Goal: Task Accomplishment & Management: Manage account settings

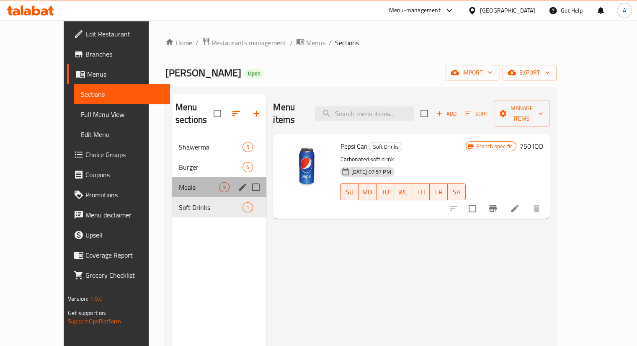
click at [172, 177] on div "Meals 3" at bounding box center [219, 187] width 94 height 20
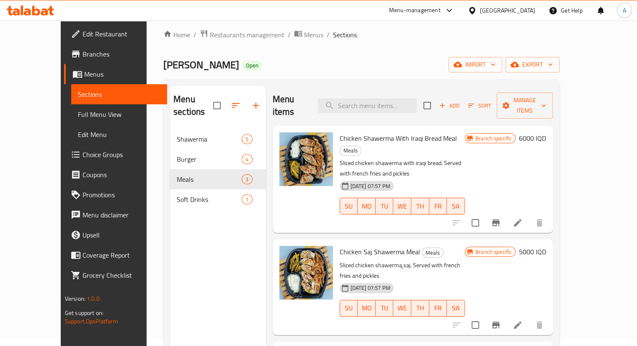
scroll to position [6, 0]
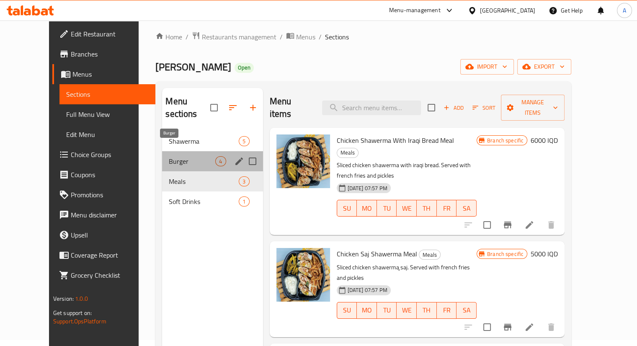
click at [176, 156] on span "Burger" at bounding box center [192, 161] width 46 height 10
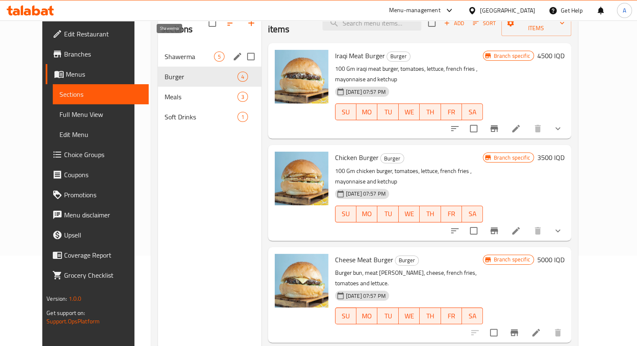
scroll to position [90, 0]
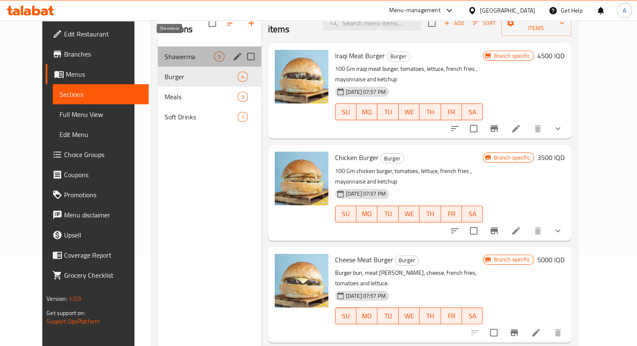
click at [168, 51] on span "Shawerma" at bounding box center [189, 56] width 49 height 10
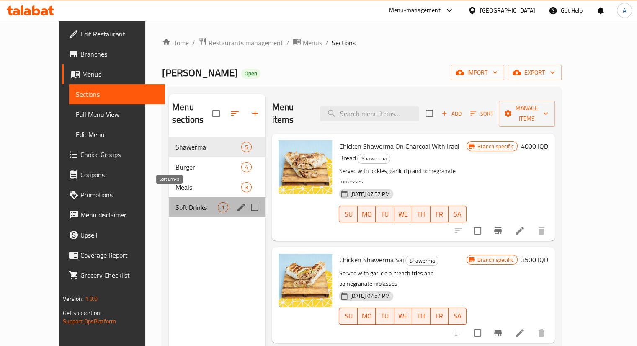
click at [185, 202] on span "Soft Drinks" at bounding box center [196, 207] width 42 height 10
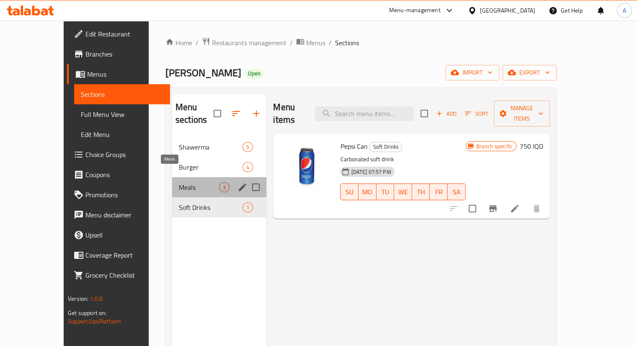
click at [179, 182] on span "Meals" at bounding box center [199, 187] width 40 height 10
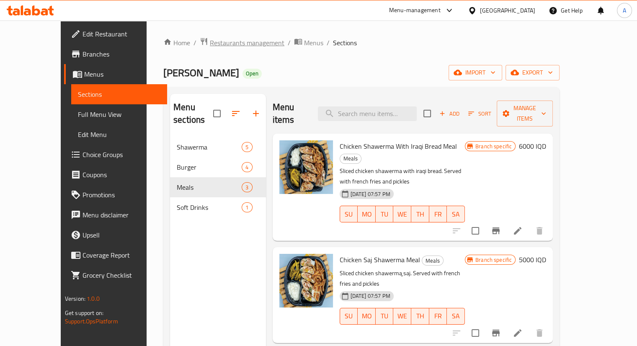
click at [213, 43] on span "Restaurants management" at bounding box center [247, 43] width 75 height 10
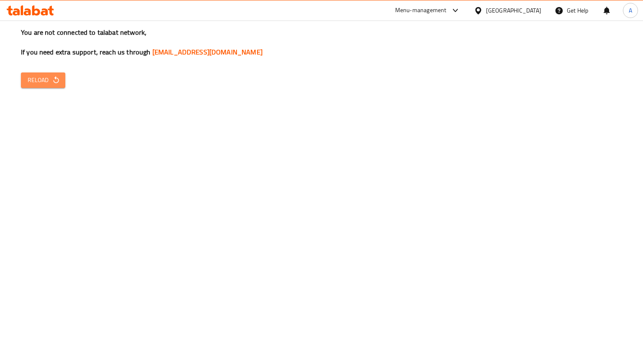
click at [61, 84] on button "Reload" at bounding box center [43, 79] width 44 height 15
click at [62, 77] on button "Reload" at bounding box center [43, 79] width 44 height 15
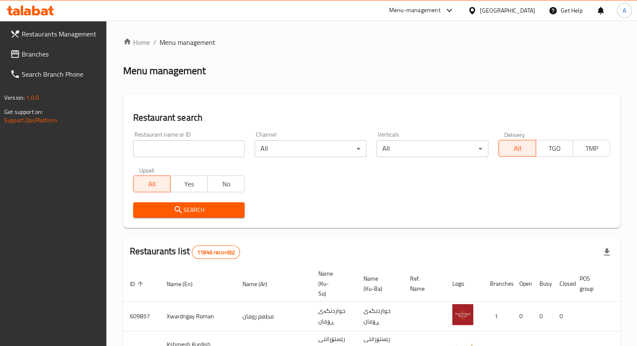
click at [50, 58] on span "Branches" at bounding box center [61, 54] width 78 height 10
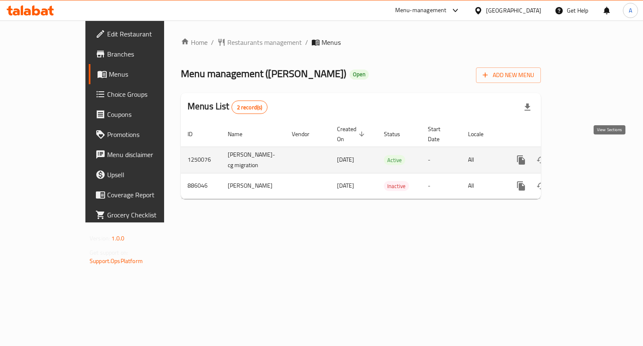
click at [586, 155] on icon "enhanced table" at bounding box center [581, 160] width 10 height 10
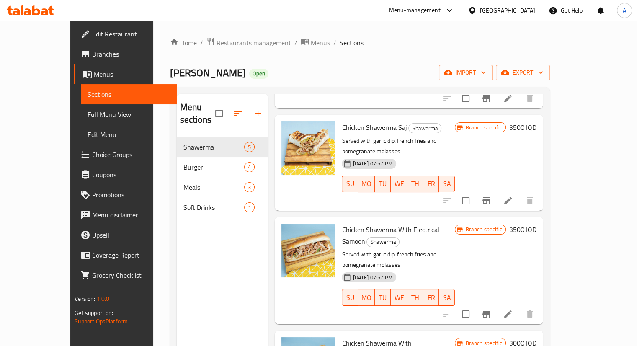
scroll to position [117, 0]
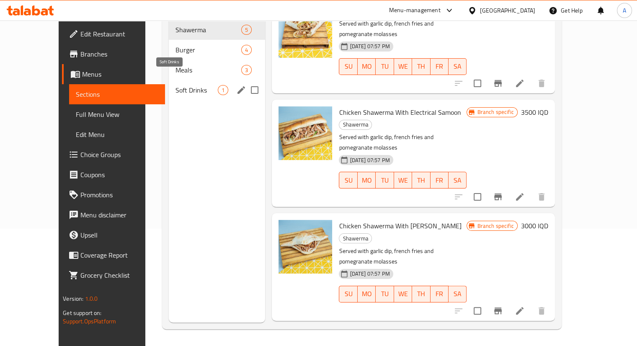
click at [175, 85] on span "Soft Drinks" at bounding box center [196, 90] width 42 height 10
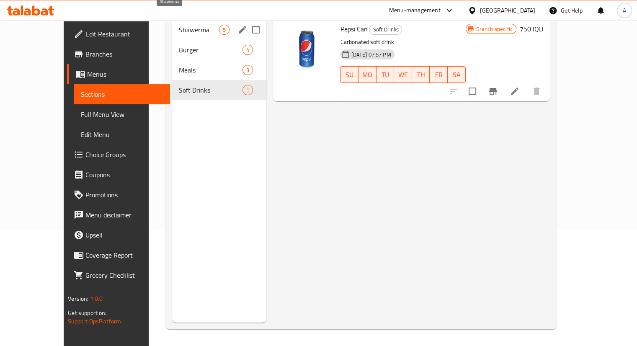
scroll to position [49, 0]
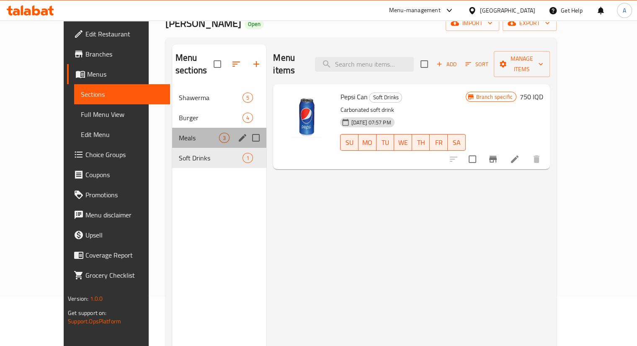
click at [172, 128] on div "Meals 3" at bounding box center [219, 138] width 94 height 20
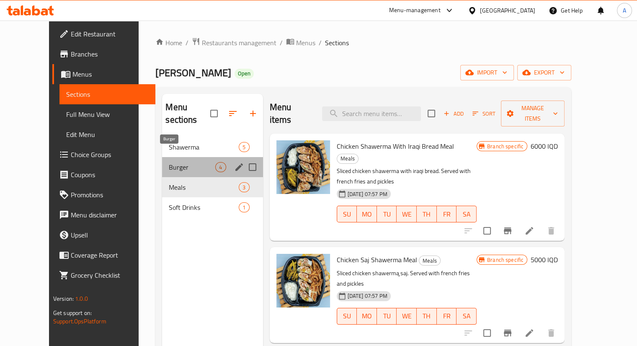
click at [196, 162] on span "Burger" at bounding box center [192, 167] width 46 height 10
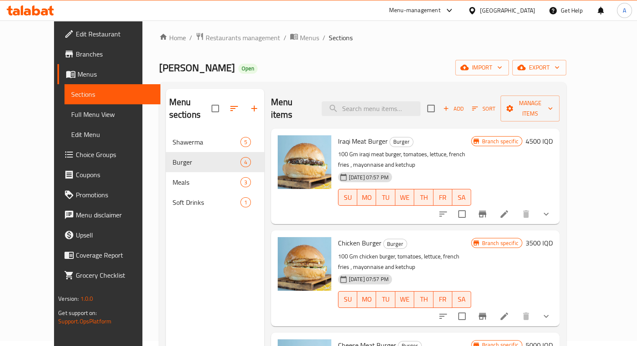
scroll to position [3, 0]
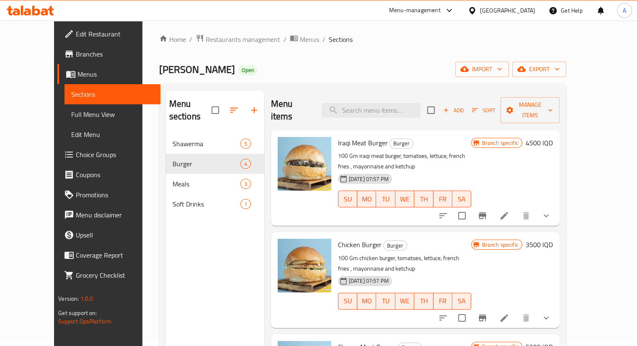
click at [172, 130] on nav "Shawerma 5 Burger 4 Meals 3 Soft Drinks 1" at bounding box center [215, 173] width 98 height 87
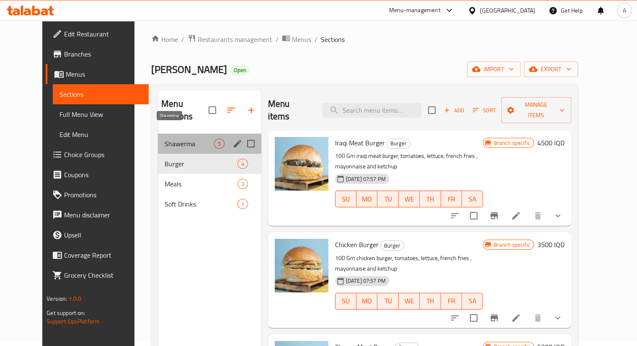
click at [171, 139] on span "Shawerma" at bounding box center [189, 144] width 49 height 10
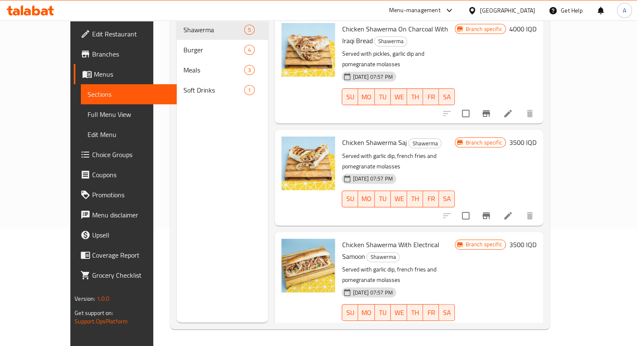
drag, startPoint x: 166, startPoint y: 93, endPoint x: 322, endPoint y: 112, distance: 157.7
click at [322, 112] on div "Menu sections Shawerma 5 Burger 4 Meals 3 Soft Drinks 1 Menu items Add Sort Man…" at bounding box center [360, 150] width 366 height 346
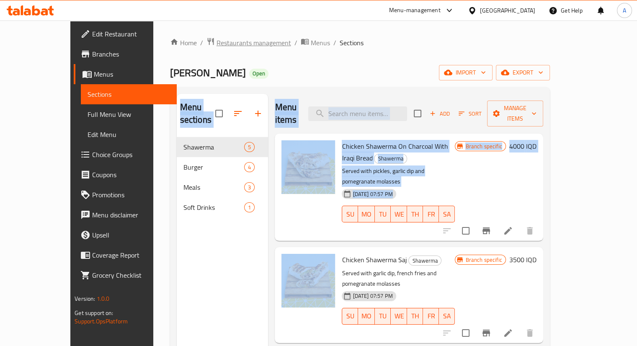
click at [216, 41] on span "Restaurants management" at bounding box center [253, 43] width 75 height 10
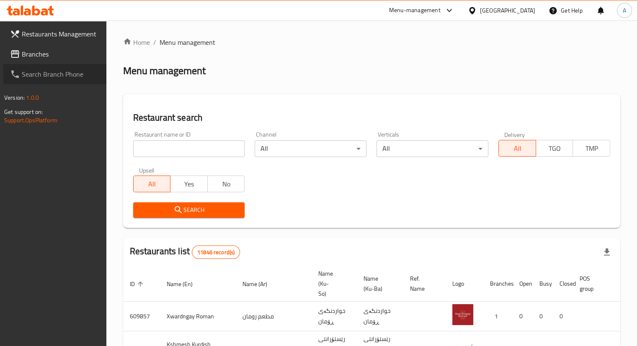
click at [51, 64] on link "Search Branch Phone" at bounding box center [54, 74] width 103 height 20
click at [54, 57] on span "Branches" at bounding box center [61, 54] width 78 height 10
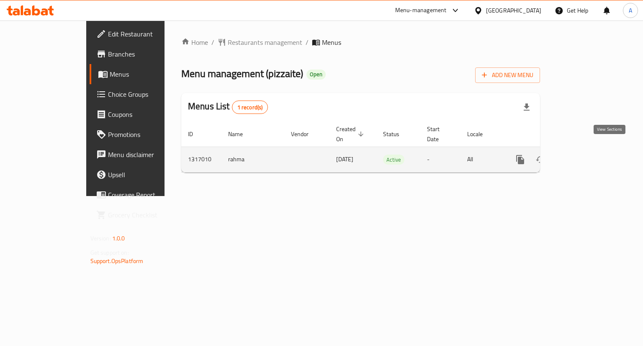
click at [586, 154] on icon "enhanced table" at bounding box center [581, 159] width 10 height 10
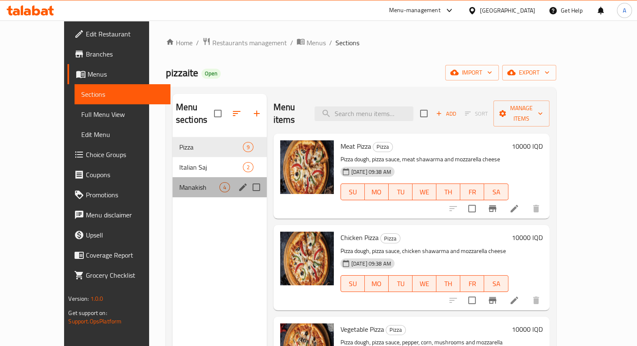
click at [172, 177] on div "Manakish 4" at bounding box center [219, 187] width 94 height 20
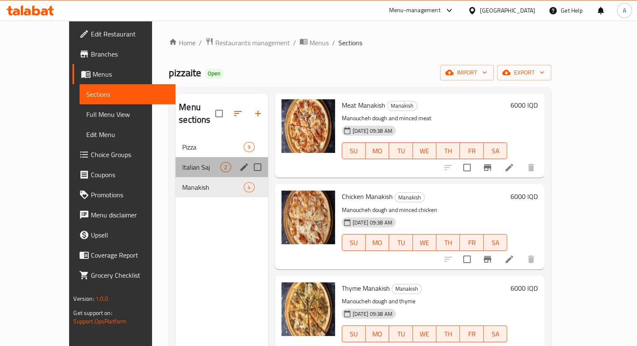
click at [175, 157] on div "Italian Saj 2" at bounding box center [221, 167] width 92 height 20
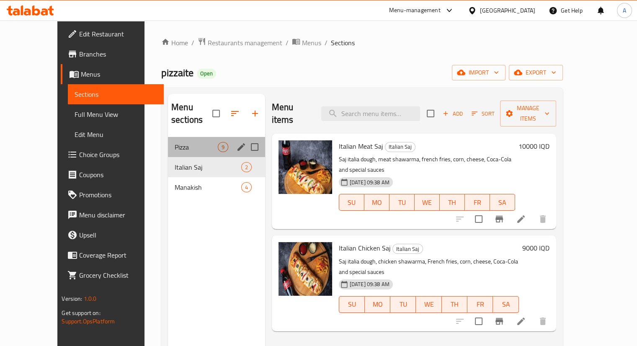
click at [168, 137] on div "Pizza 9" at bounding box center [216, 147] width 97 height 20
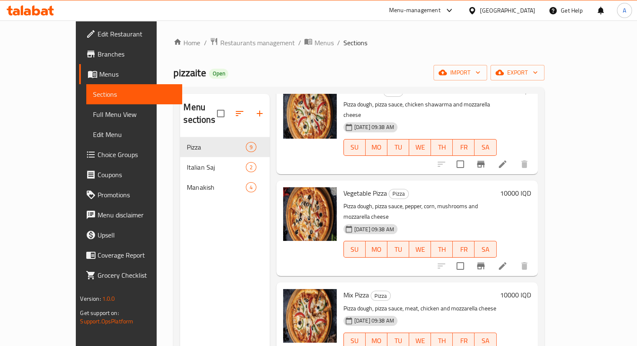
scroll to position [144, 0]
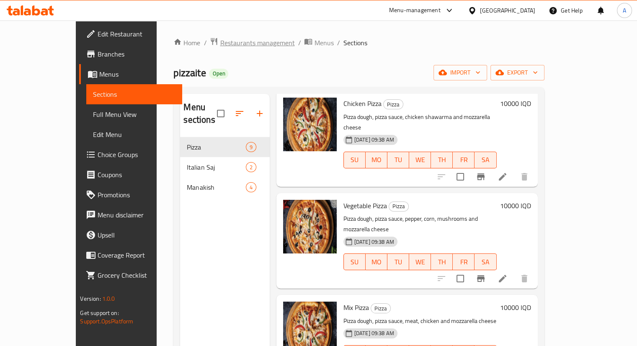
click at [220, 38] on span "Restaurants management" at bounding box center [257, 43] width 75 height 10
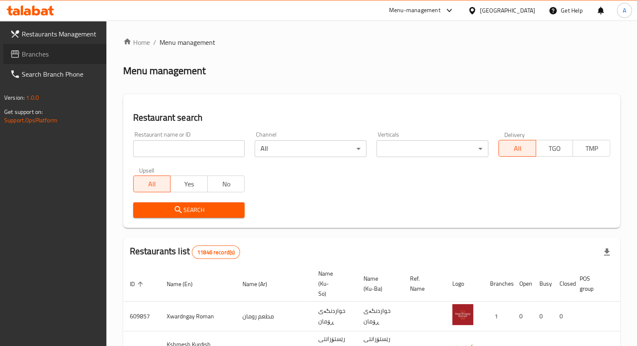
click at [54, 62] on link "Branches" at bounding box center [54, 54] width 103 height 20
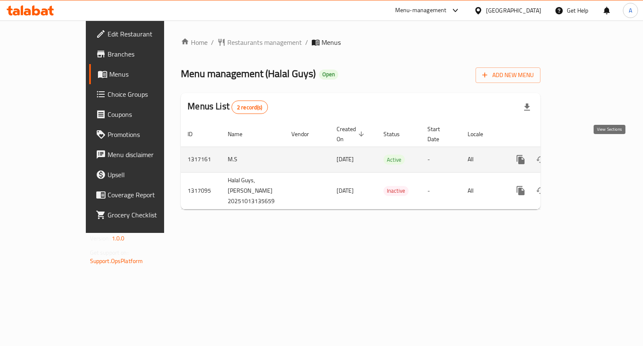
click at [586, 154] on icon "enhanced table" at bounding box center [581, 159] width 10 height 10
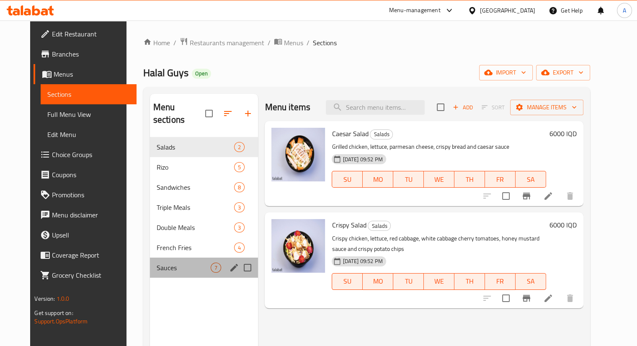
click at [159, 261] on div "Sauces 7" at bounding box center [204, 267] width 108 height 20
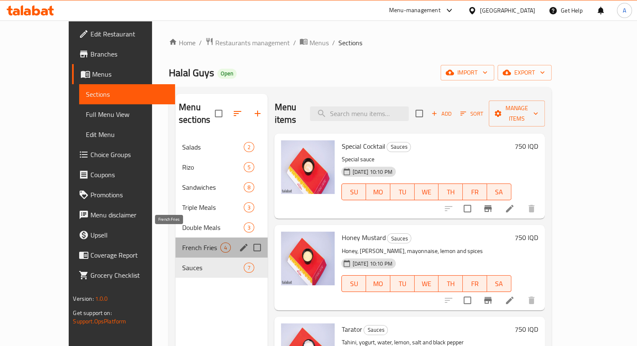
click at [182, 242] on span "French Fries" at bounding box center [201, 247] width 38 height 10
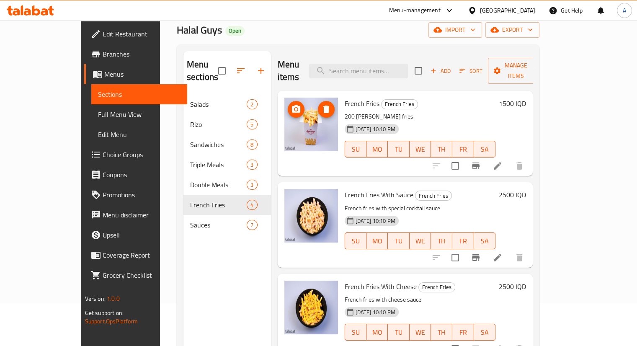
scroll to position [39, 0]
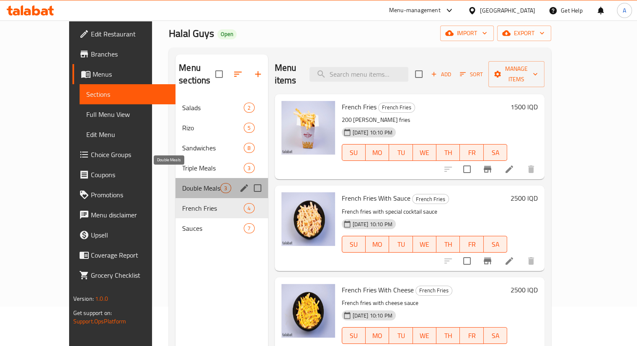
click at [182, 183] on span "Double Meals" at bounding box center [201, 188] width 38 height 10
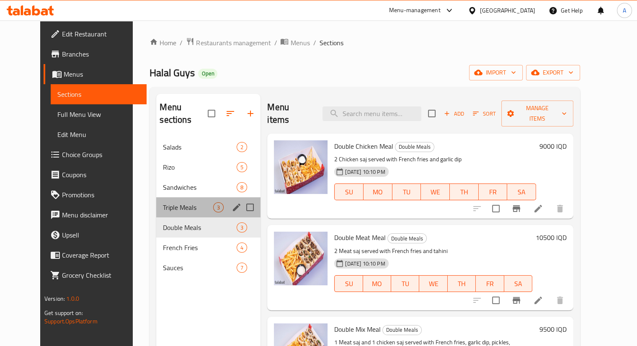
click at [167, 197] on div "Triple Meals 3" at bounding box center [208, 207] width 104 height 20
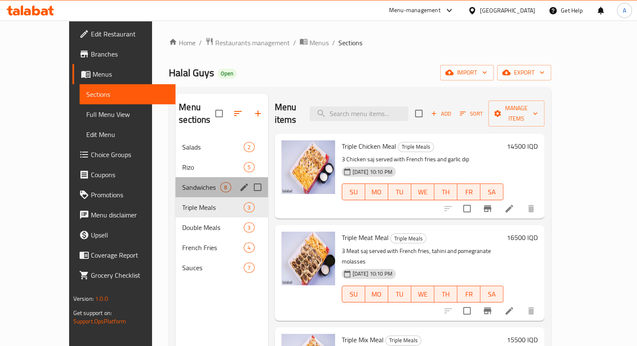
click at [175, 177] on div "Sandwiches 8" at bounding box center [221, 187] width 92 height 20
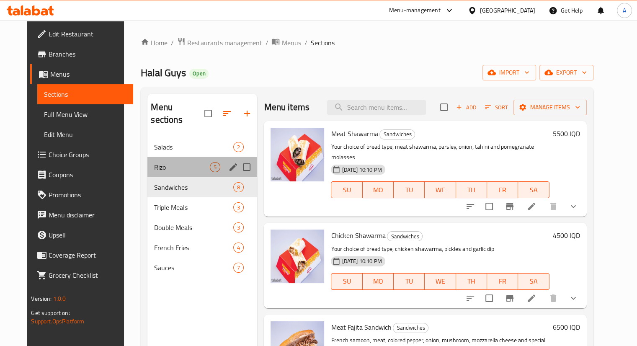
click at [174, 162] on div "Rizo 5" at bounding box center [202, 167] width 110 height 20
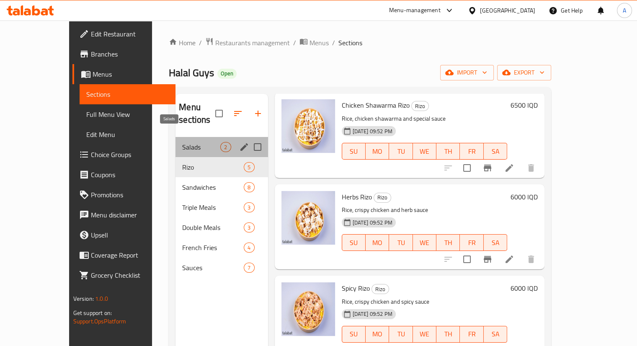
click at [186, 142] on span "Salads" at bounding box center [201, 147] width 38 height 10
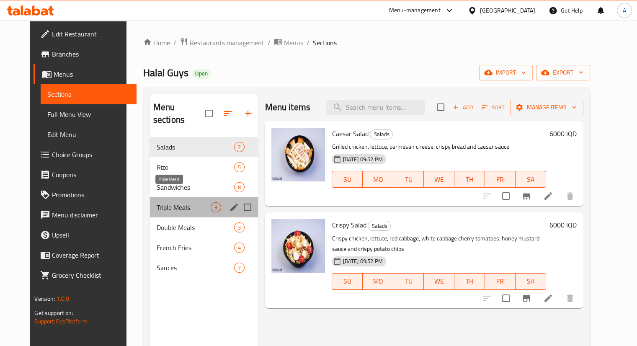
click at [157, 202] on span "Triple Meals" at bounding box center [184, 207] width 54 height 10
